Goal: Information Seeking & Learning: Check status

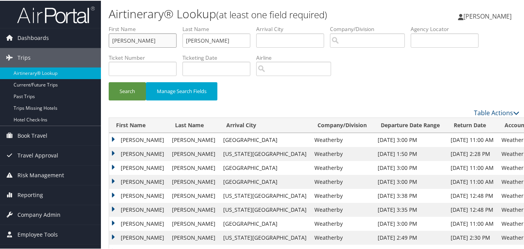
click at [146, 45] on input "[PERSON_NAME]" at bounding box center [143, 40] width 68 height 14
paste input "[PERSON_NAME]"
click at [146, 41] on input "EvanClaire" at bounding box center [143, 40] width 68 height 14
paste input "text"
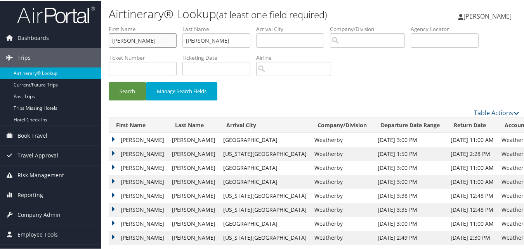
type input "[PERSON_NAME]"
click at [227, 42] on input "[PERSON_NAME]" at bounding box center [217, 40] width 68 height 14
paste input "Mil"
type input "Miller"
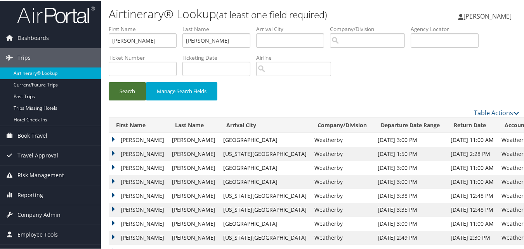
click at [134, 84] on button "Search" at bounding box center [127, 91] width 37 height 18
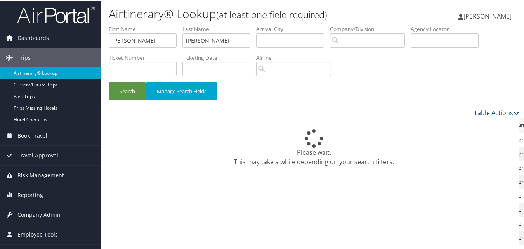
click at [116, 78] on li "Ticket Number" at bounding box center [146, 67] width 74 height 28
click at [122, 89] on button "Search" at bounding box center [127, 91] width 37 height 18
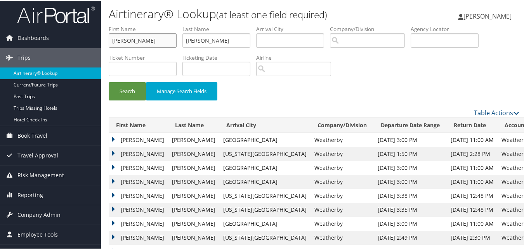
click at [129, 42] on input "[PERSON_NAME]" at bounding box center [143, 40] width 68 height 14
paste input "[PERSON_NAME]"
type input "Wendy"
click at [203, 36] on input "Miller" at bounding box center [217, 40] width 68 height 14
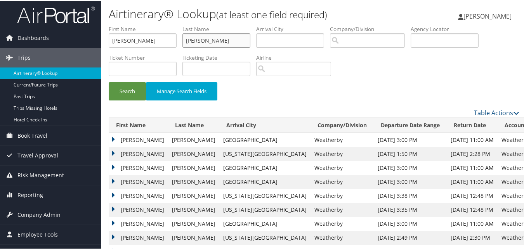
click at [203, 36] on input "Miller" at bounding box center [217, 40] width 68 height 14
paste input "Webb"
type input "Webb"
click at [138, 91] on button "Search" at bounding box center [127, 91] width 37 height 18
click at [141, 38] on input "Wendy" at bounding box center [143, 40] width 68 height 14
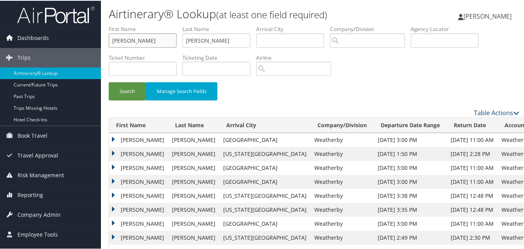
click at [141, 38] on input "[PERSON_NAME]" at bounding box center [143, 40] width 68 height 14
paste input "Fred"
type input "Fred"
click at [230, 47] on li "Last Name Webb" at bounding box center [220, 38] width 74 height 28
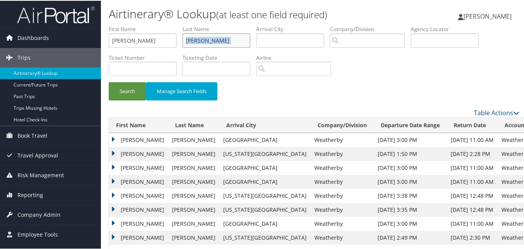
drag, startPoint x: 230, startPoint y: 47, endPoint x: 225, endPoint y: 40, distance: 8.9
click at [225, 40] on input "[PERSON_NAME]" at bounding box center [217, 40] width 68 height 14
paste input "Newton"
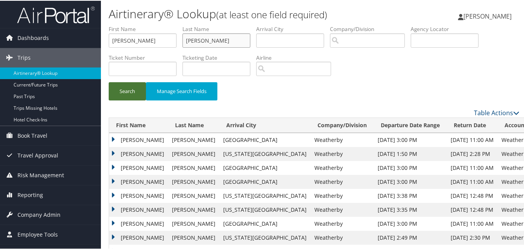
type input "Newton"
click at [126, 91] on button "Search" at bounding box center [127, 91] width 37 height 18
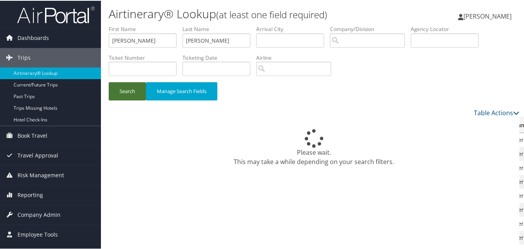
click at [130, 86] on button "Search" at bounding box center [127, 91] width 37 height 18
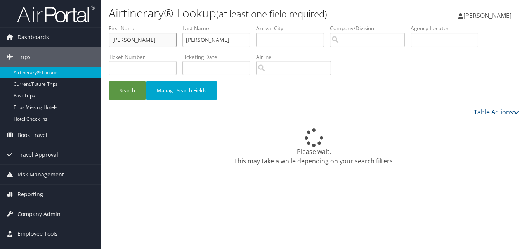
click at [162, 42] on input "Fred" at bounding box center [143, 40] width 68 height 14
paste input "Kenechukwu"
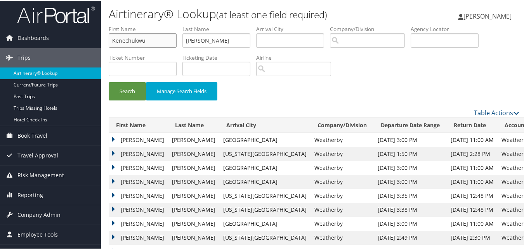
type input "Kenechukwu"
click at [212, 46] on input "Newton" at bounding box center [217, 40] width 68 height 14
paste input "Nwoye"
click at [205, 40] on input "NewtonNwoye" at bounding box center [217, 40] width 68 height 14
paste input "text"
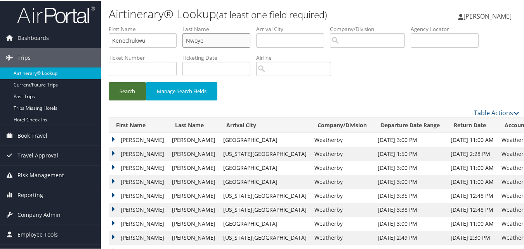
type input "Nwoye"
click at [134, 86] on button "Search" at bounding box center [127, 91] width 37 height 18
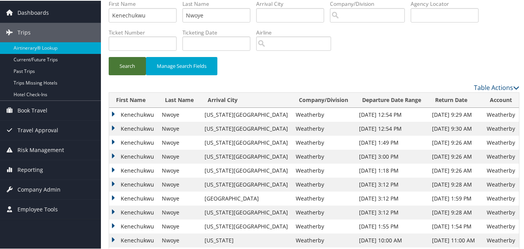
scroll to position [39, 0]
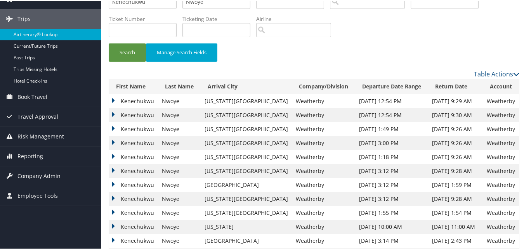
click at [111, 168] on td "Kenechukwu" at bounding box center [133, 171] width 49 height 14
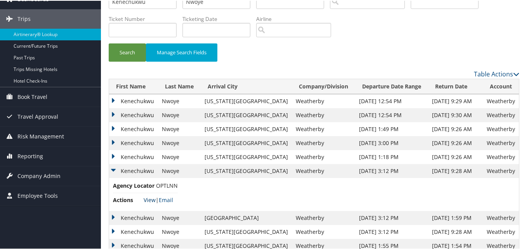
click at [149, 199] on link "View" at bounding box center [150, 199] width 12 height 7
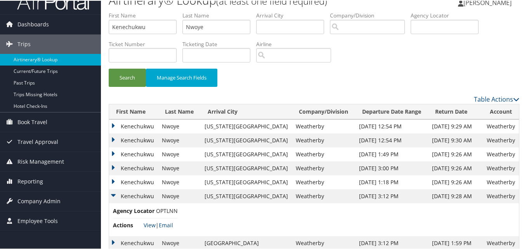
scroll to position [0, 0]
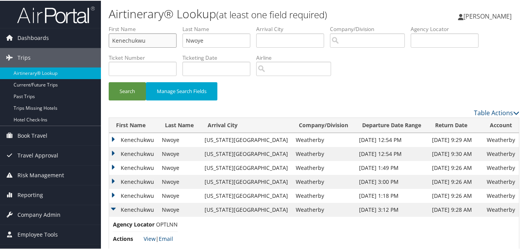
click at [140, 41] on input "Kenechukwu" at bounding box center [143, 40] width 68 height 14
paste input "Sheri"
type input "Sheri"
click at [217, 42] on input "Nwoye" at bounding box center [217, 40] width 68 height 14
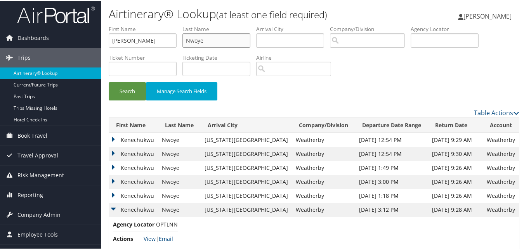
click at [217, 42] on input "Nwoye" at bounding box center [217, 40] width 68 height 14
paste input "Wynter"
click at [202, 37] on input "NwoyeWynter" at bounding box center [217, 40] width 68 height 14
paste input "text"
type input "Wynter"
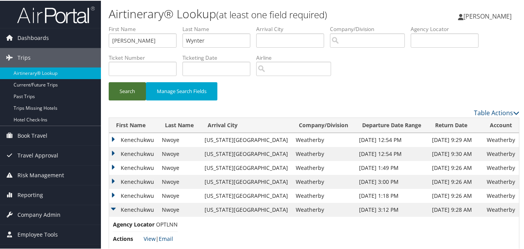
click at [121, 92] on button "Search" at bounding box center [127, 91] width 37 height 18
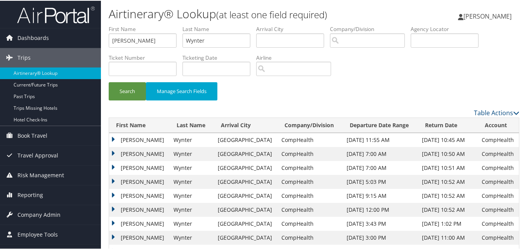
click at [114, 150] on td "Sheri" at bounding box center [139, 153] width 61 height 14
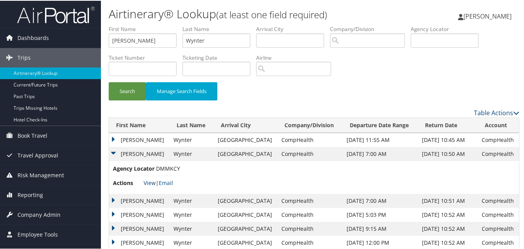
click at [149, 181] on link "View" at bounding box center [150, 182] width 12 height 7
click at [126, 44] on input "Sheri" at bounding box center [143, 40] width 68 height 14
paste input "Daniel"
type input "Daniel"
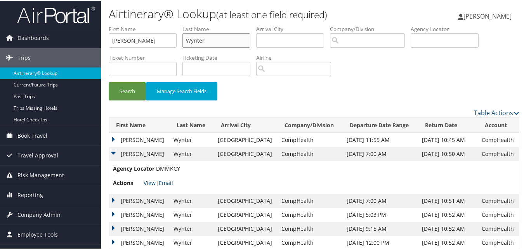
click at [215, 41] on input "Wynter" at bounding box center [217, 40] width 68 height 14
paste input "Lopez"
type input "Lopez"
click at [129, 89] on button "Search" at bounding box center [127, 91] width 37 height 18
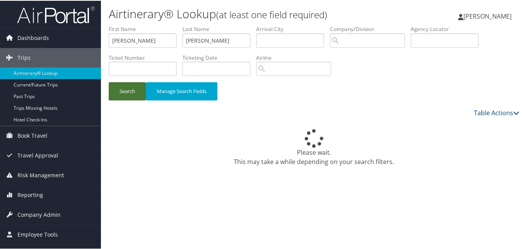
click at [131, 91] on button "Search" at bounding box center [127, 91] width 37 height 18
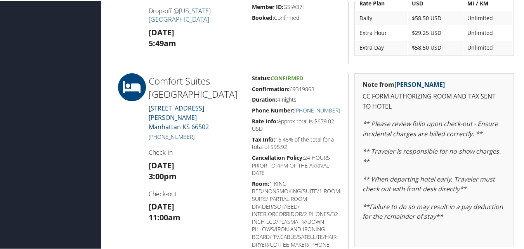
scroll to position [427, 0]
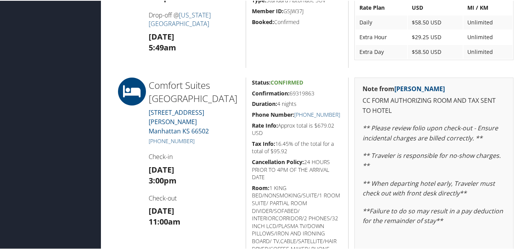
drag, startPoint x: 249, startPoint y: 93, endPoint x: 315, endPoint y: 95, distance: 66.5
click at [315, 95] on div "Status: Confirmed Confirmation: 69319863 Duration: 4 nights Phone Number: [PHON…" at bounding box center [297, 194] width 103 height 235
copy h5 "Confirmation: 69319863"
drag, startPoint x: 340, startPoint y: 116, endPoint x: 294, endPoint y: 117, distance: 45.8
click at [294, 117] on h5 "Phone Number: [PHONE_NUMBER]" at bounding box center [297, 114] width 91 height 8
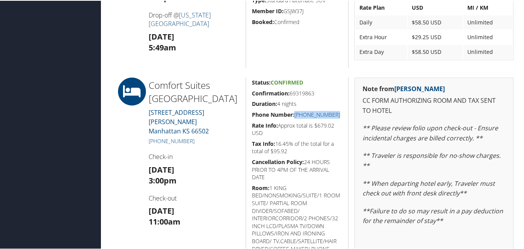
copy link "[PHONE_NUMBER]"
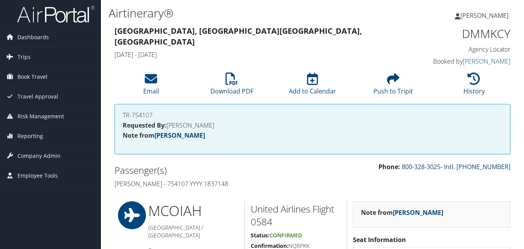
scroll to position [398, 0]
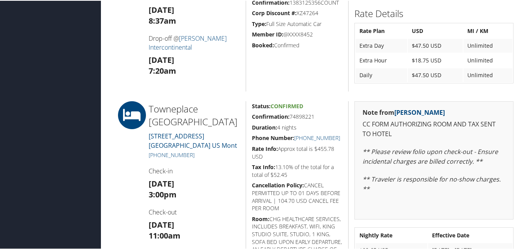
drag, startPoint x: 249, startPoint y: 117, endPoint x: 315, endPoint y: 117, distance: 66.4
click at [315, 117] on div "Status: Confirmed Confirmation: 74898221 Duration: 4 nights Phone Number: [PHON…" at bounding box center [297, 208] width 103 height 215
copy h5 "Confirmation: 74898221"
